Goal: Navigation & Orientation: Find specific page/section

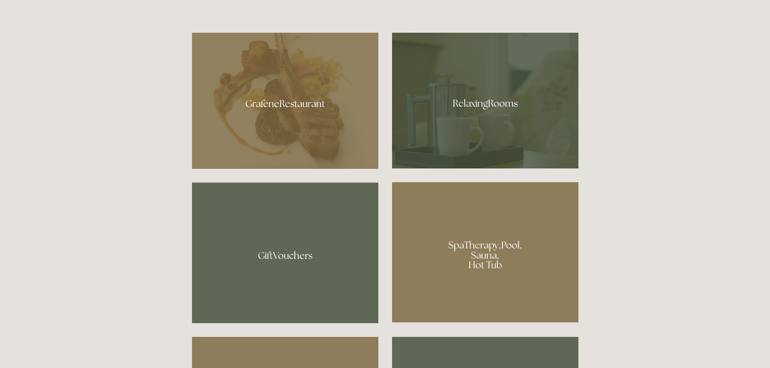
scroll to position [586, 0]
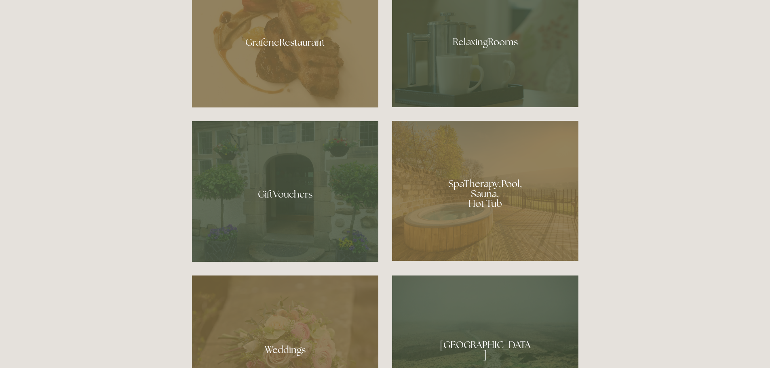
click at [286, 205] on div at bounding box center [285, 191] width 186 height 141
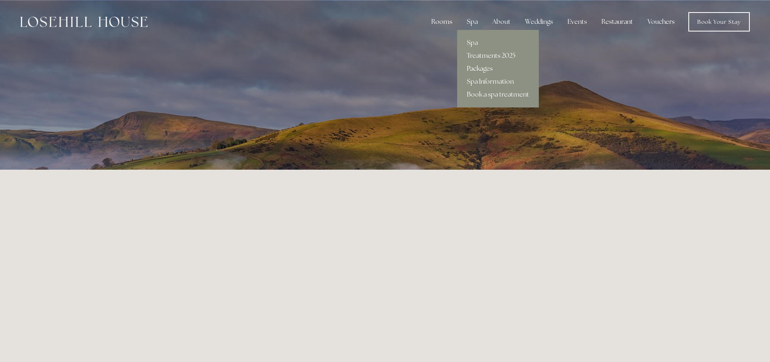
click at [486, 69] on link "Packages" at bounding box center [498, 68] width 82 height 13
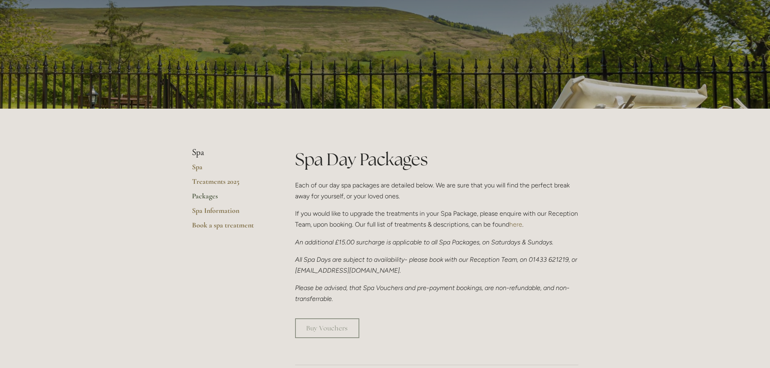
scroll to position [61, 0]
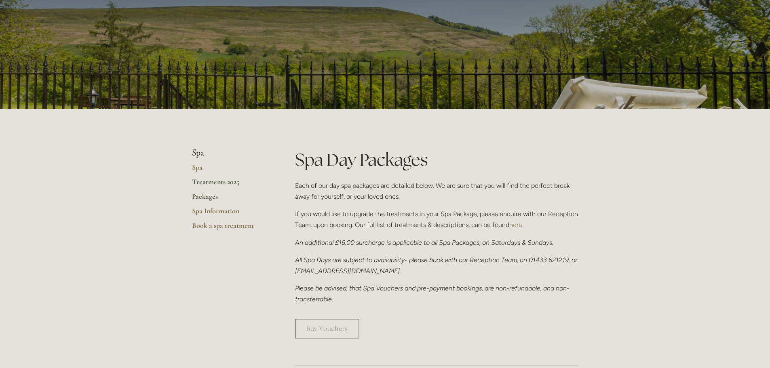
click at [208, 181] on link "Treatments 2025" at bounding box center [230, 184] width 77 height 15
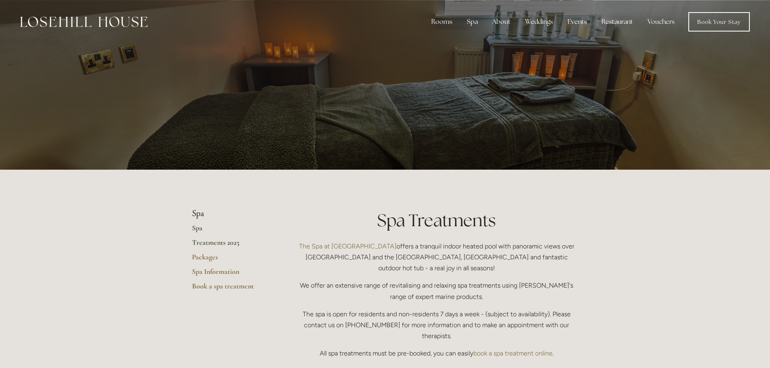
click at [200, 227] on link "Spa" at bounding box center [230, 230] width 77 height 15
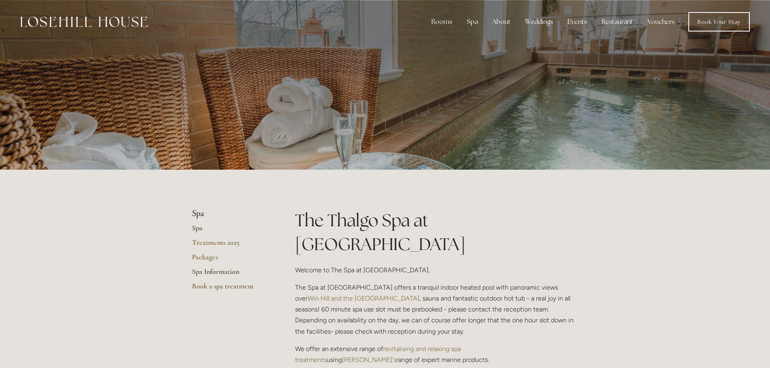
click at [209, 272] on link "Spa Information" at bounding box center [230, 274] width 77 height 15
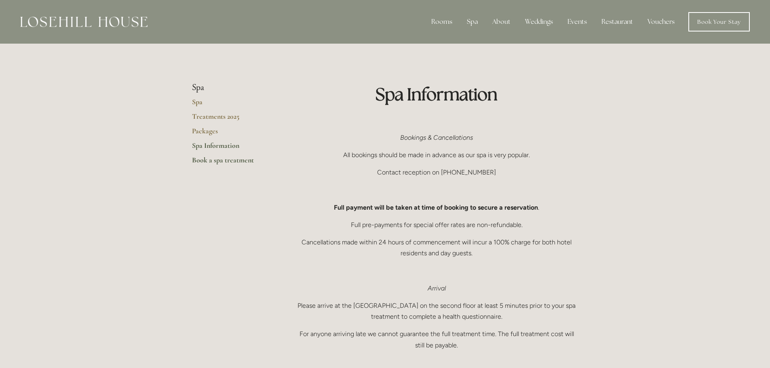
click at [230, 162] on link "Book a spa treatment" at bounding box center [230, 163] width 77 height 15
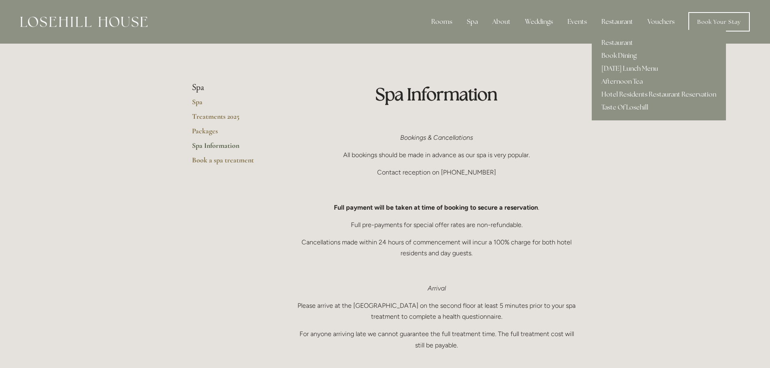
click at [619, 24] on div "Restaurant" at bounding box center [617, 22] width 44 height 16
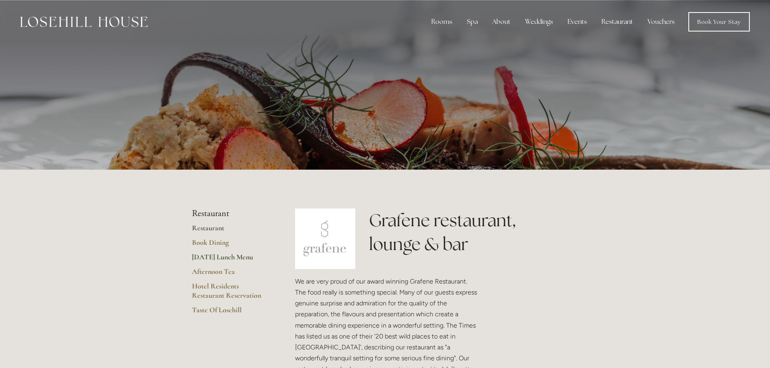
click at [217, 266] on link "[DATE] Lunch Menu" at bounding box center [230, 260] width 77 height 15
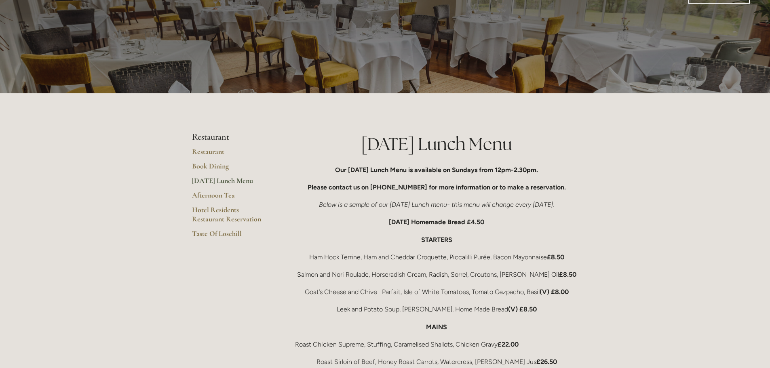
scroll to position [40, 0]
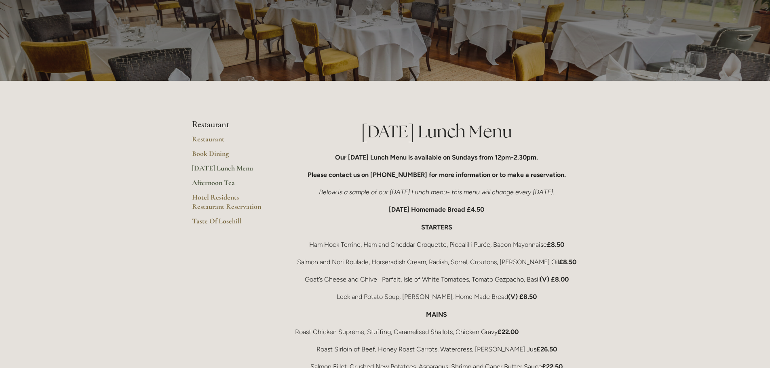
click at [203, 182] on link "Afternoon Tea" at bounding box center [230, 185] width 77 height 15
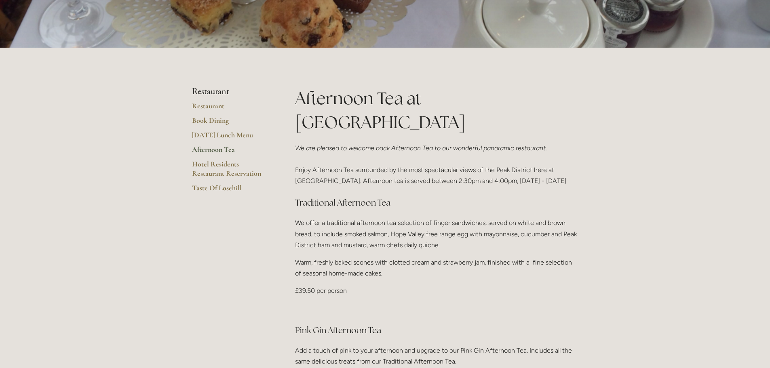
scroll to position [152, 0]
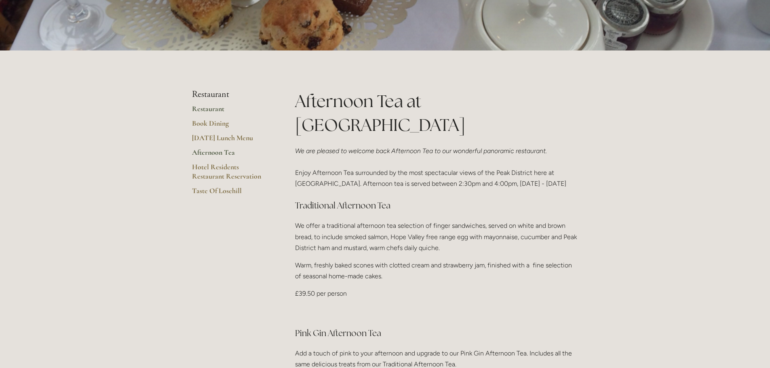
click at [201, 108] on link "Restaurant" at bounding box center [230, 111] width 77 height 15
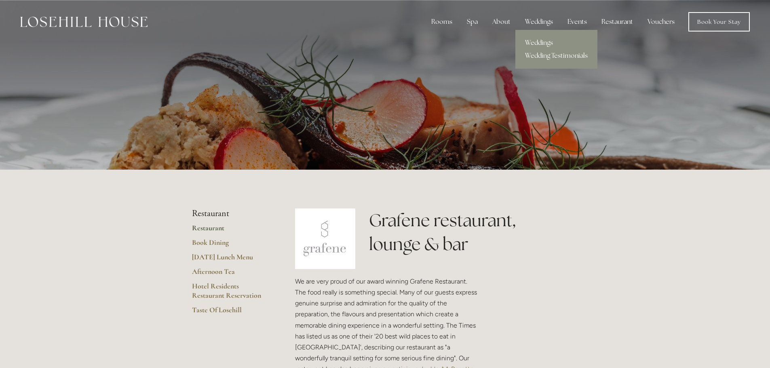
click at [533, 42] on link "Weddings" at bounding box center [556, 42] width 82 height 13
